Goal: Navigation & Orientation: Find specific page/section

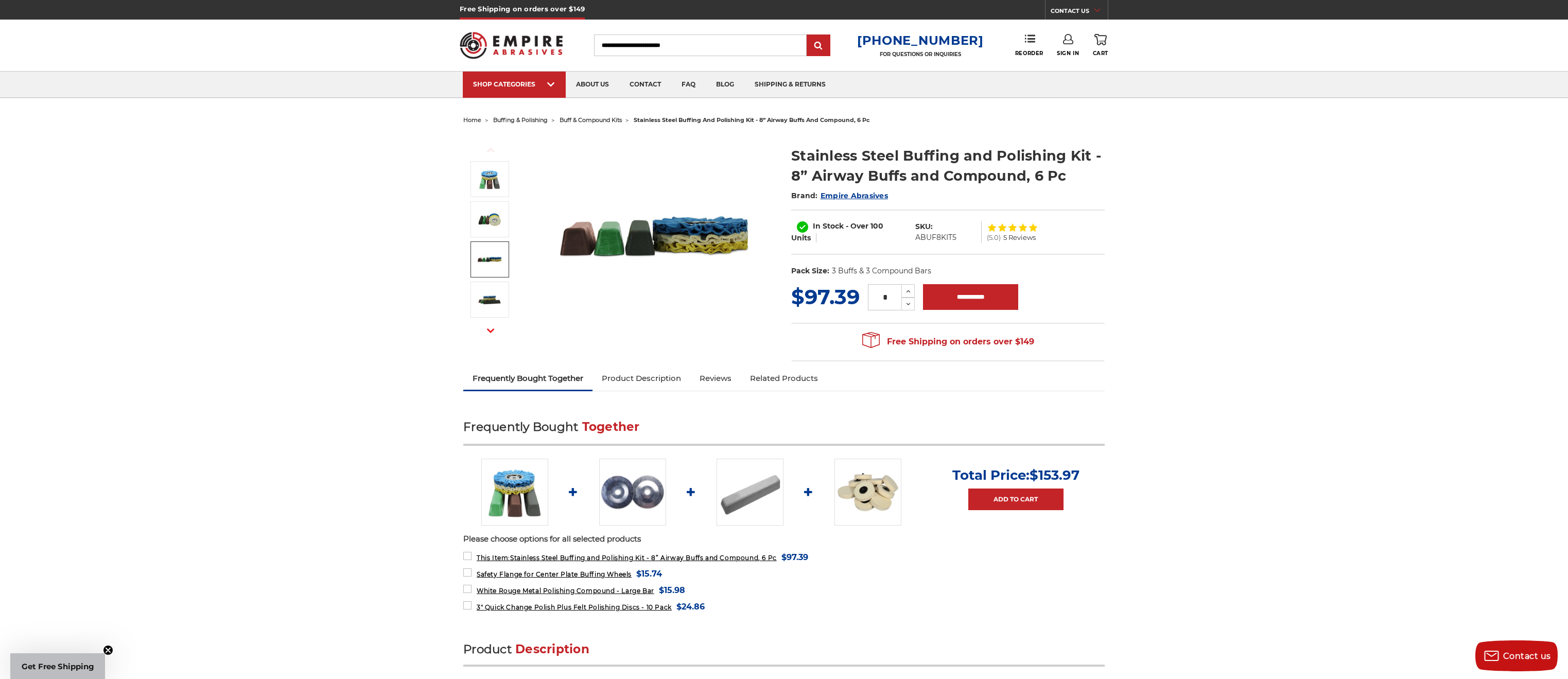
click at [601, 120] on span "buff & compound kits" at bounding box center [590, 119] width 62 height 7
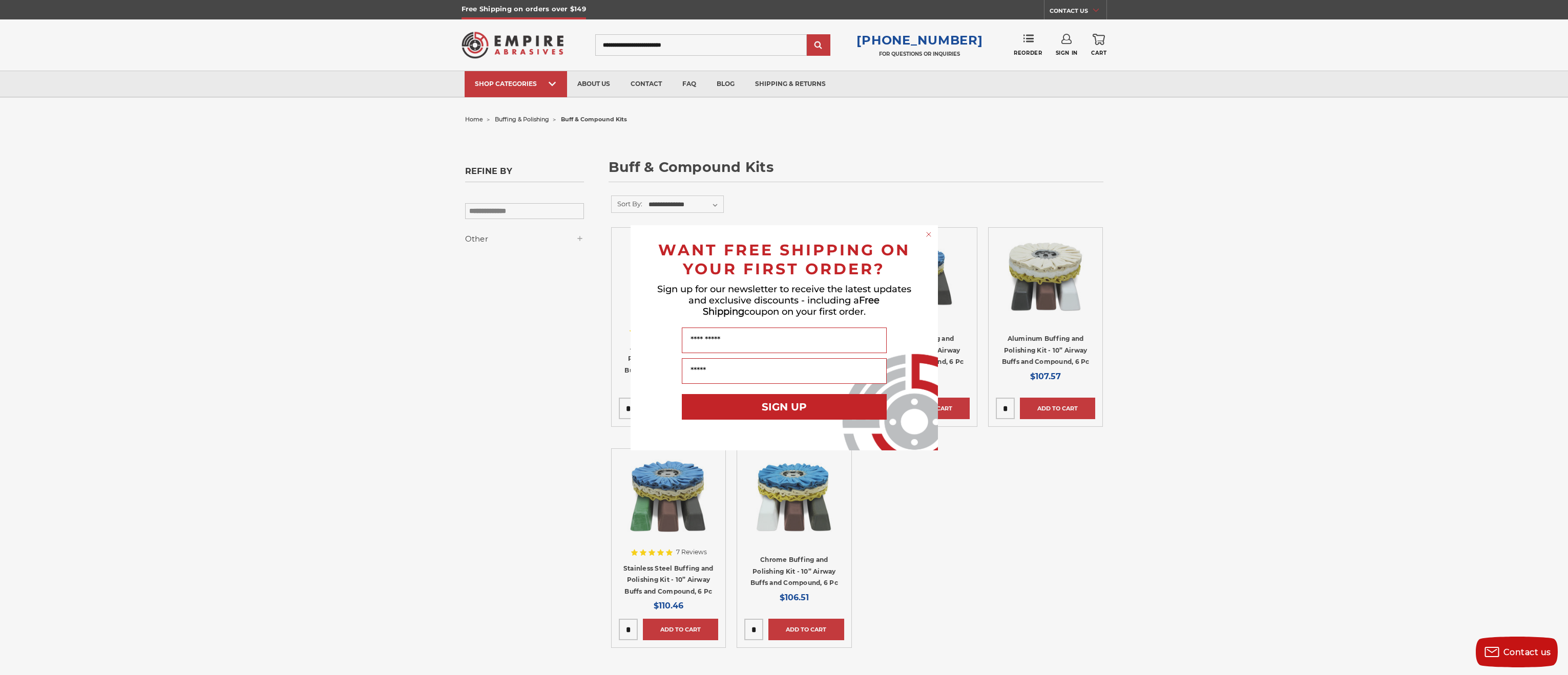
click at [928, 232] on circle "Close dialog" at bounding box center [929, 234] width 9 height 9
